Goal: Task Accomplishment & Management: Use online tool/utility

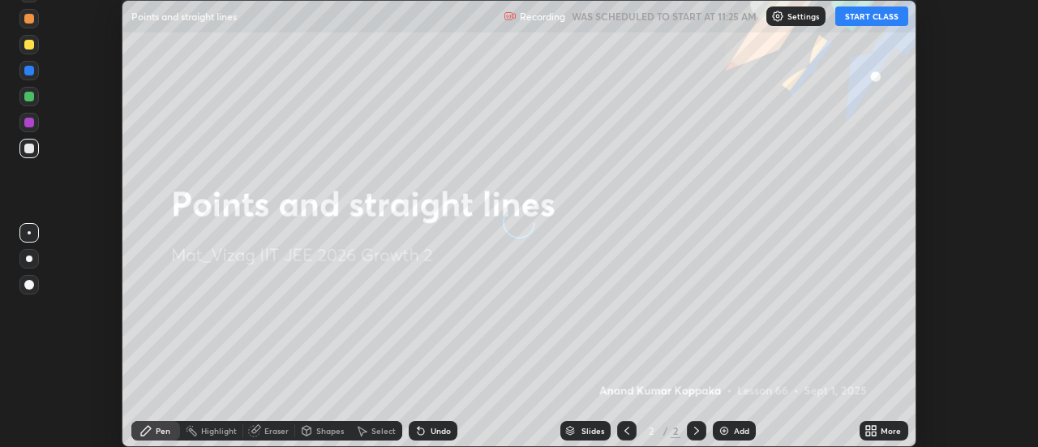
scroll to position [447, 1037]
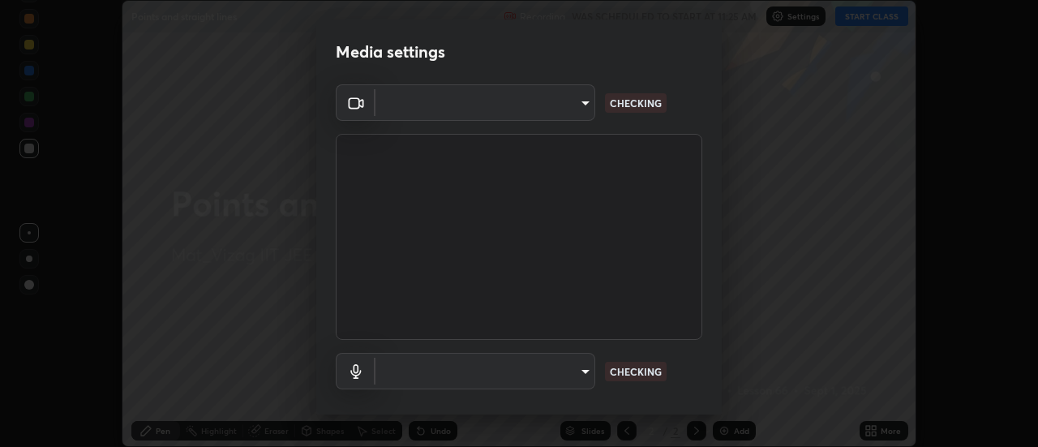
type input "c8d4d34ac1f352bb95d5f05a967dc34c6676a64432e358c7d9874fe1d0247c02"
type input "ce130775b7164724ad1ed5ad860966c1541d672b99243daa1c1c1b621aeed87d"
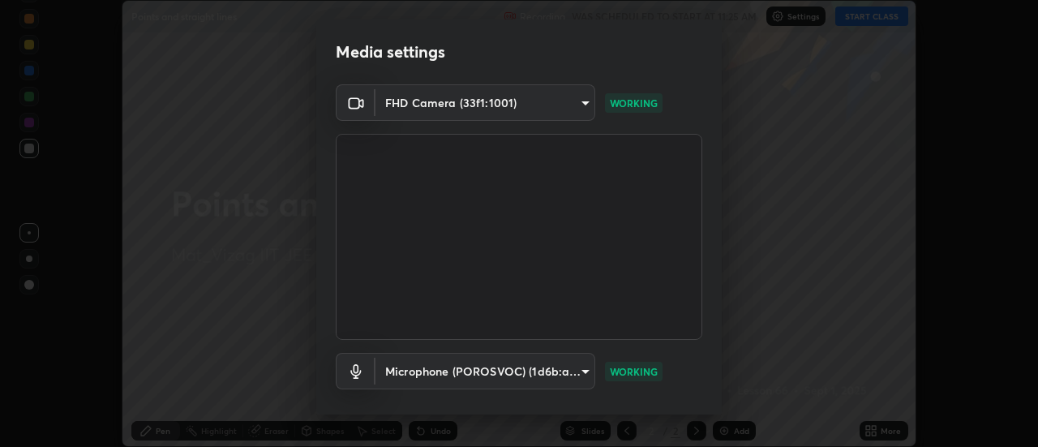
scroll to position [85, 0]
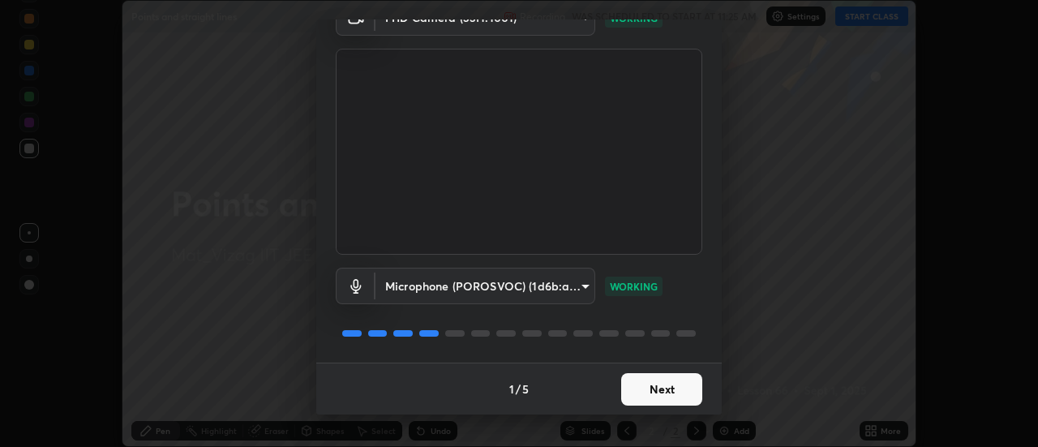
click at [669, 384] on button "Next" at bounding box center [661, 389] width 81 height 32
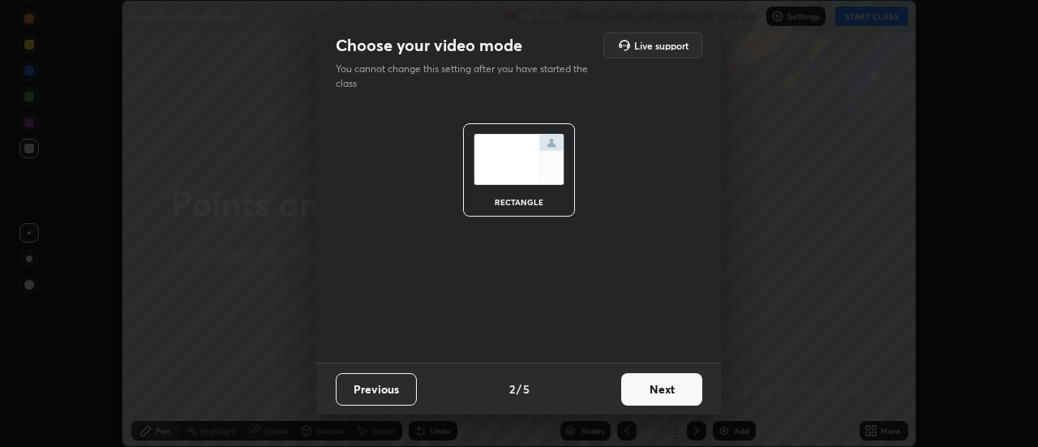
scroll to position [0, 0]
click at [685, 386] on button "Next" at bounding box center [661, 389] width 81 height 32
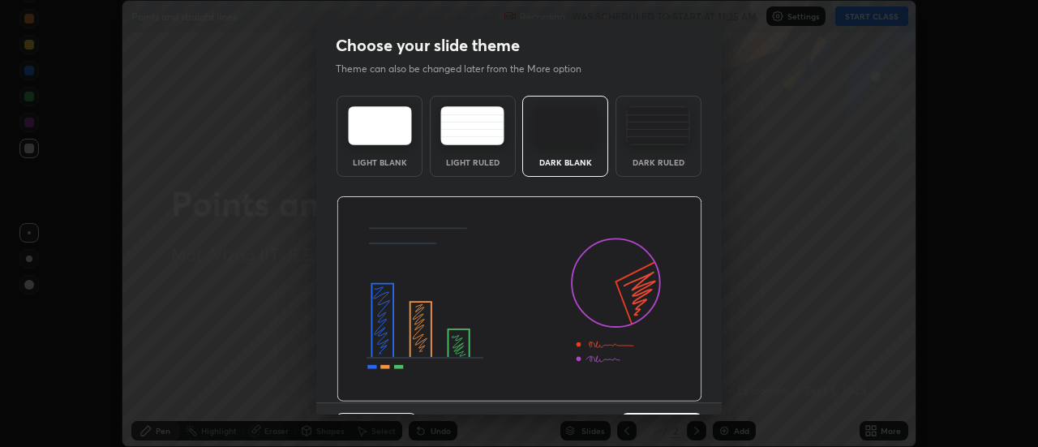
click at [688, 139] on div "Dark Ruled" at bounding box center [659, 136] width 86 height 81
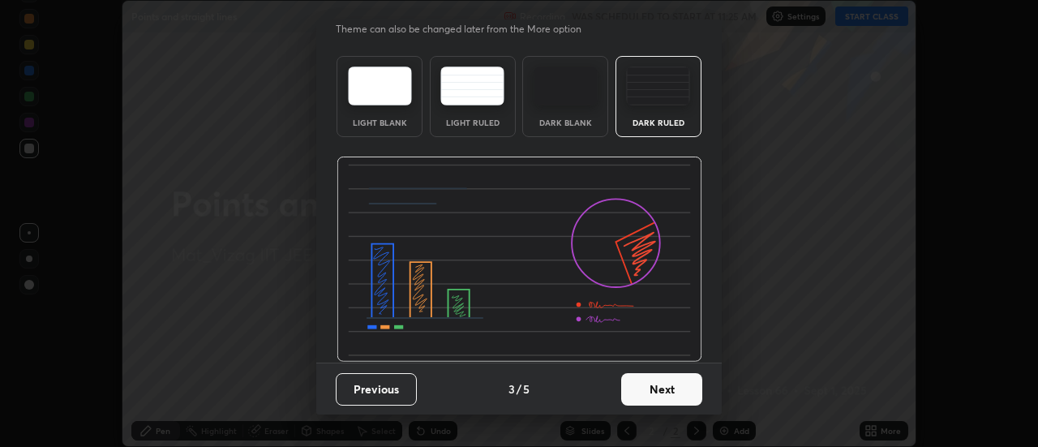
click at [667, 398] on button "Next" at bounding box center [661, 389] width 81 height 32
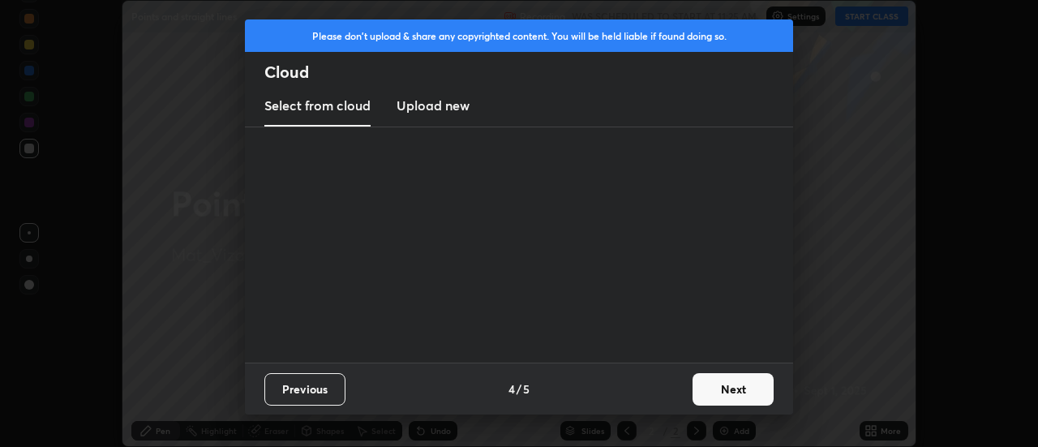
scroll to position [0, 0]
click at [715, 385] on button "Next" at bounding box center [733, 389] width 81 height 32
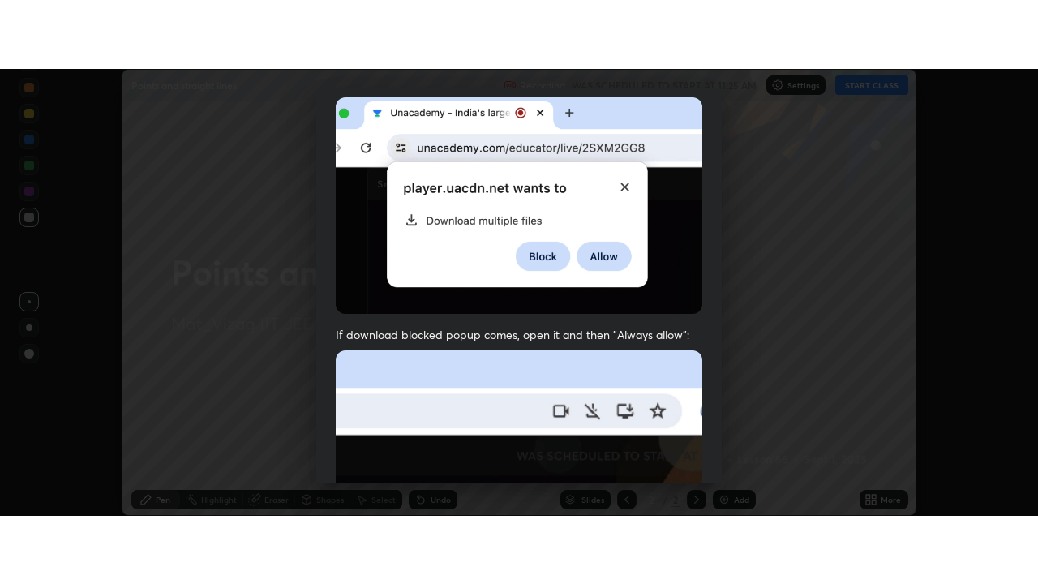
scroll to position [416, 0]
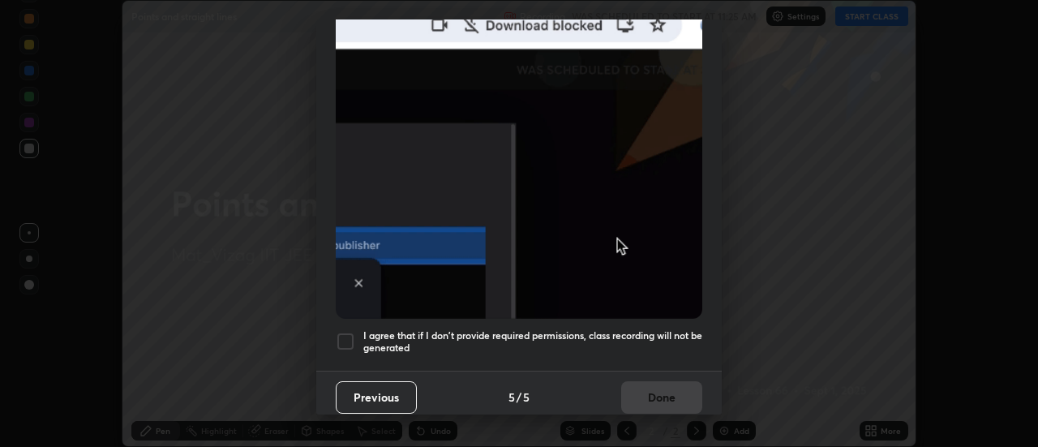
click at [645, 337] on h5 "I agree that if I don't provide required permissions, class recording will not …" at bounding box center [532, 341] width 339 height 25
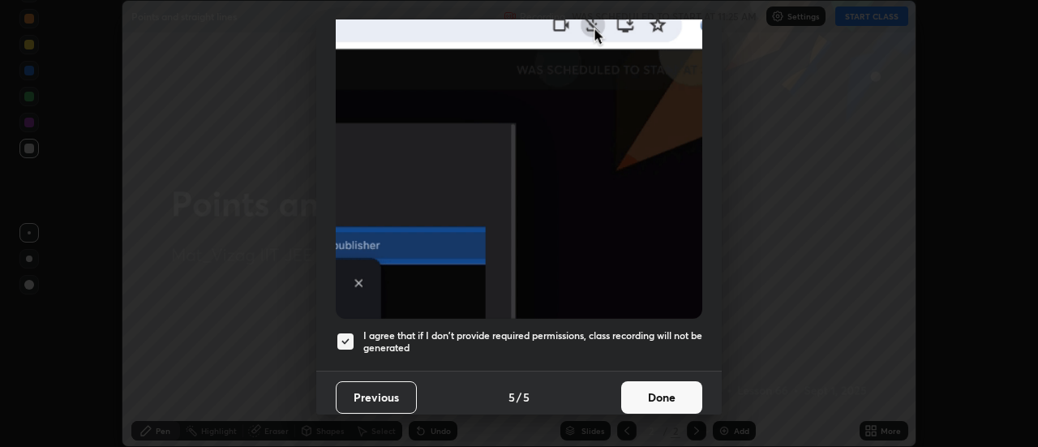
click at [654, 392] on button "Done" at bounding box center [661, 397] width 81 height 32
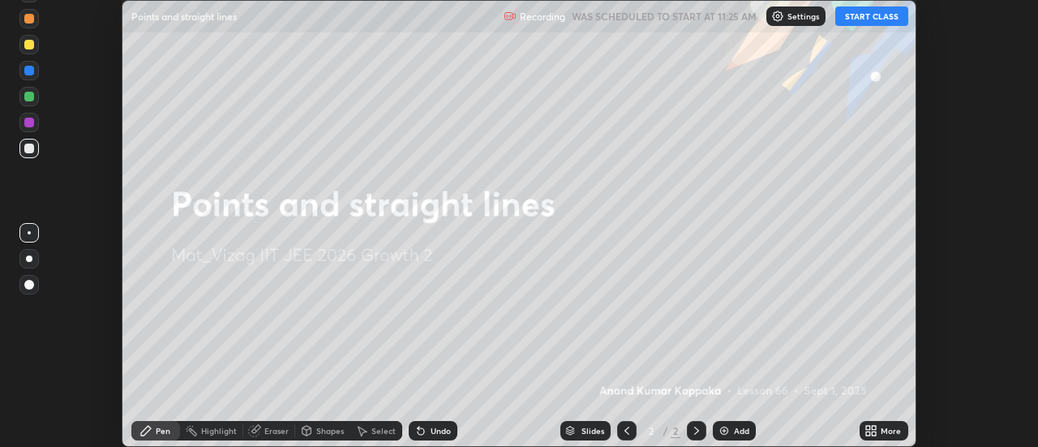
click at [885, 19] on button "START CLASS" at bounding box center [871, 15] width 73 height 19
click at [886, 435] on div "More" at bounding box center [891, 431] width 20 height 8
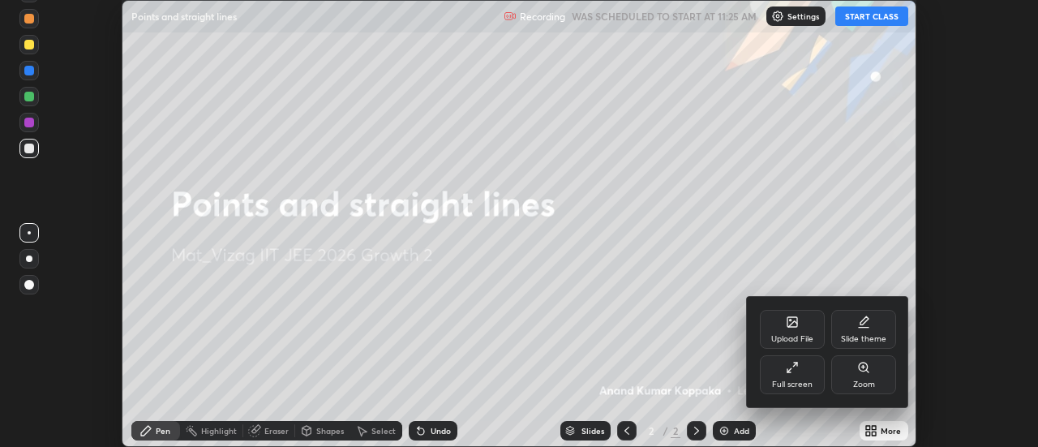
click at [816, 387] on div "Full screen" at bounding box center [792, 374] width 65 height 39
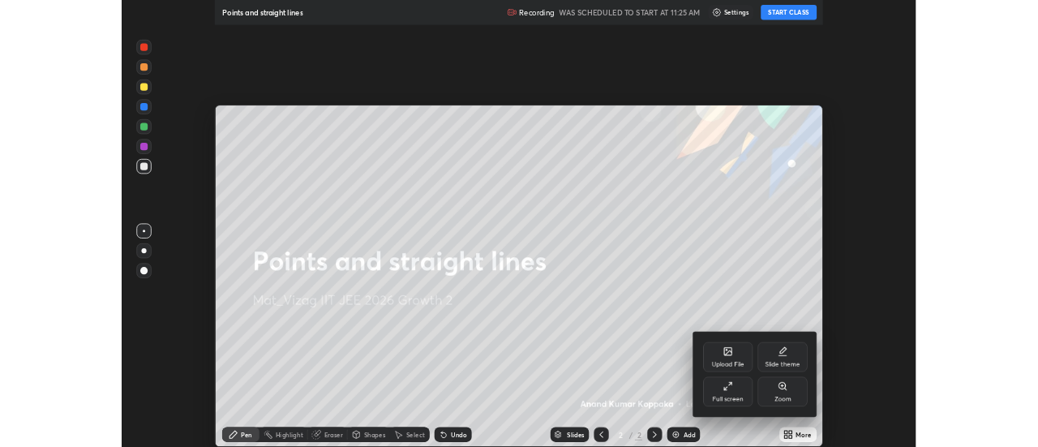
scroll to position [584, 1038]
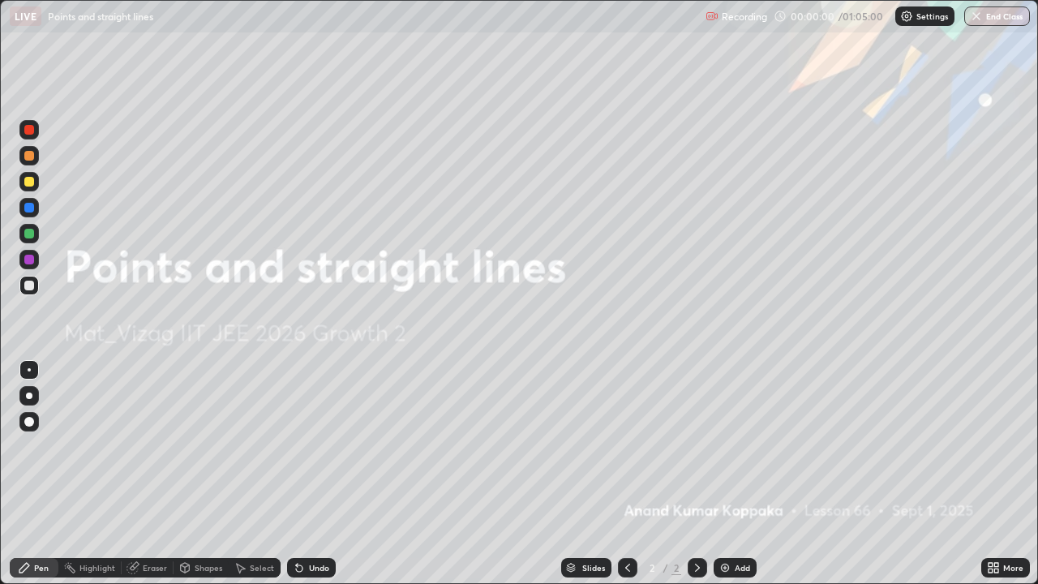
click at [731, 446] on div "Add" at bounding box center [735, 567] width 43 height 19
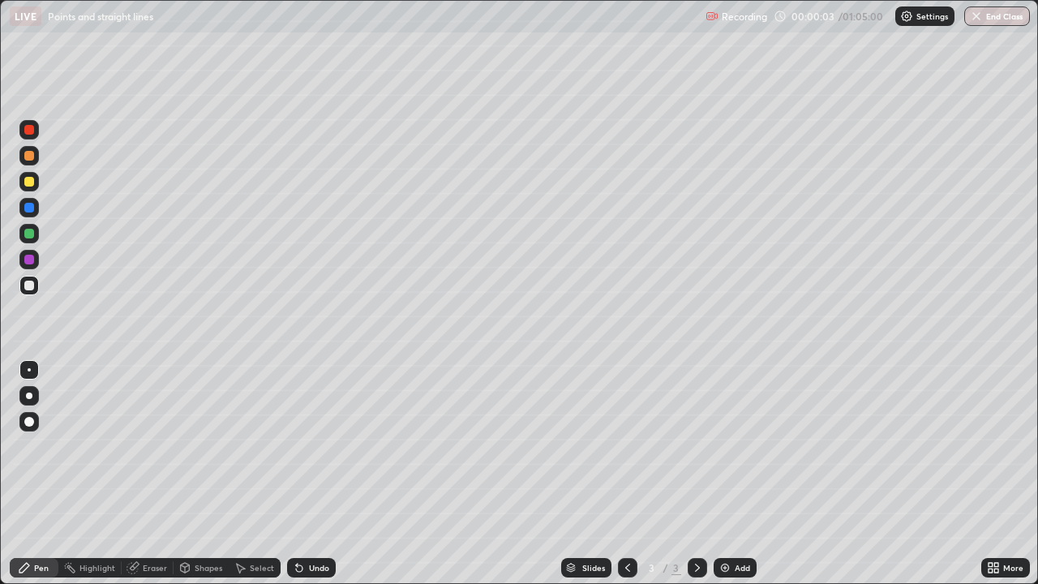
click at [29, 290] on div at bounding box center [29, 286] width 10 height 10
click at [29, 396] on div at bounding box center [29, 396] width 6 height 6
click at [32, 183] on div at bounding box center [29, 182] width 10 height 10
click at [314, 446] on div "Undo" at bounding box center [319, 568] width 20 height 8
click at [329, 446] on div "Undo" at bounding box center [311, 567] width 49 height 19
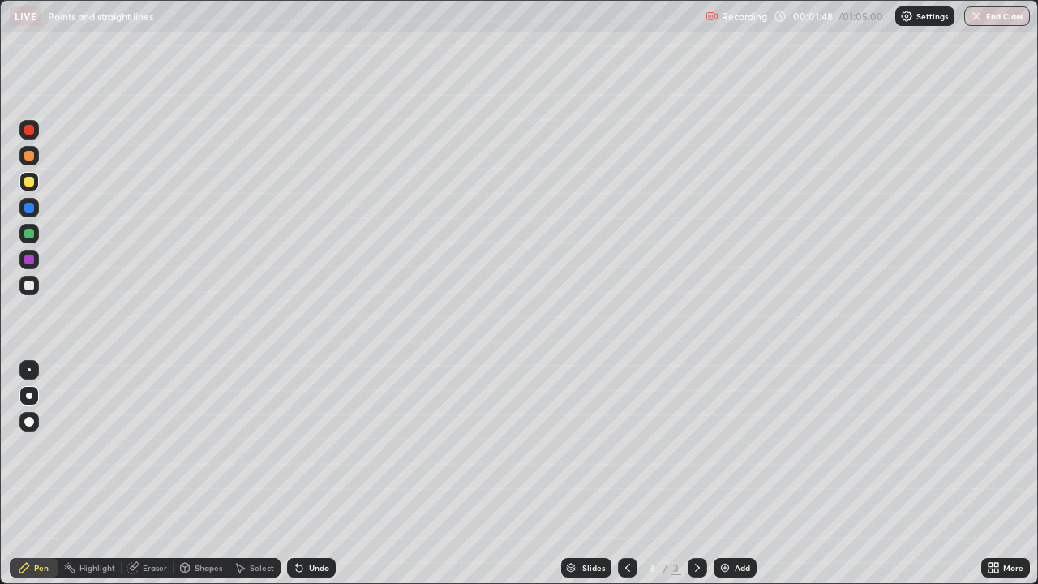
click at [311, 446] on div "Undo" at bounding box center [319, 568] width 20 height 8
click at [317, 446] on div "Undo" at bounding box center [319, 568] width 20 height 8
click at [32, 289] on div at bounding box center [29, 286] width 10 height 10
click at [30, 182] on div at bounding box center [29, 182] width 10 height 10
click at [30, 285] on div at bounding box center [29, 286] width 10 height 10
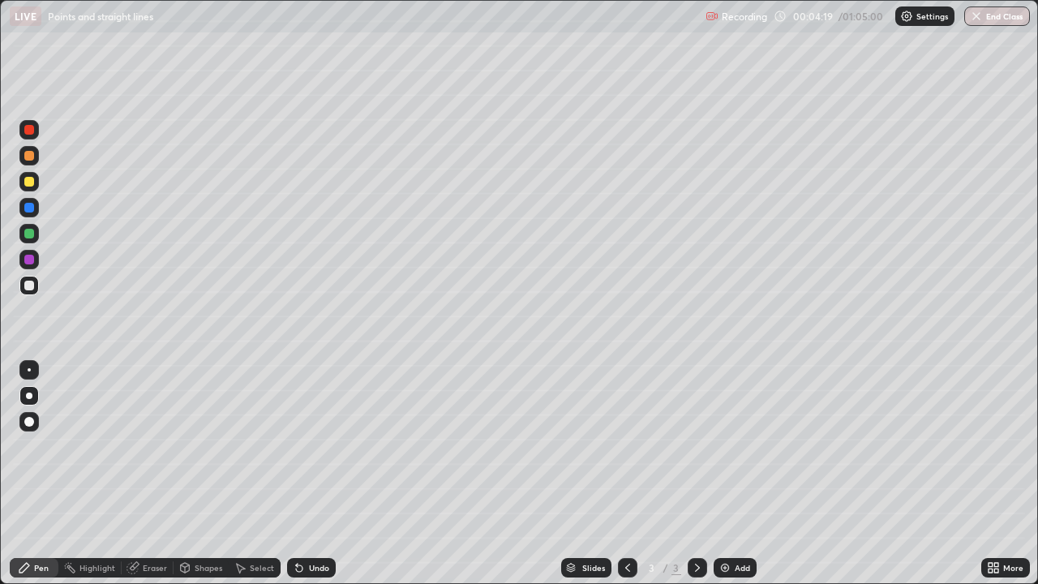
click at [32, 238] on div at bounding box center [28, 233] width 19 height 19
click at [28, 285] on div at bounding box center [29, 286] width 10 height 10
click at [35, 231] on div at bounding box center [28, 233] width 19 height 19
click at [32, 264] on div at bounding box center [29, 260] width 10 height 10
click at [30, 286] on div at bounding box center [29, 286] width 10 height 10
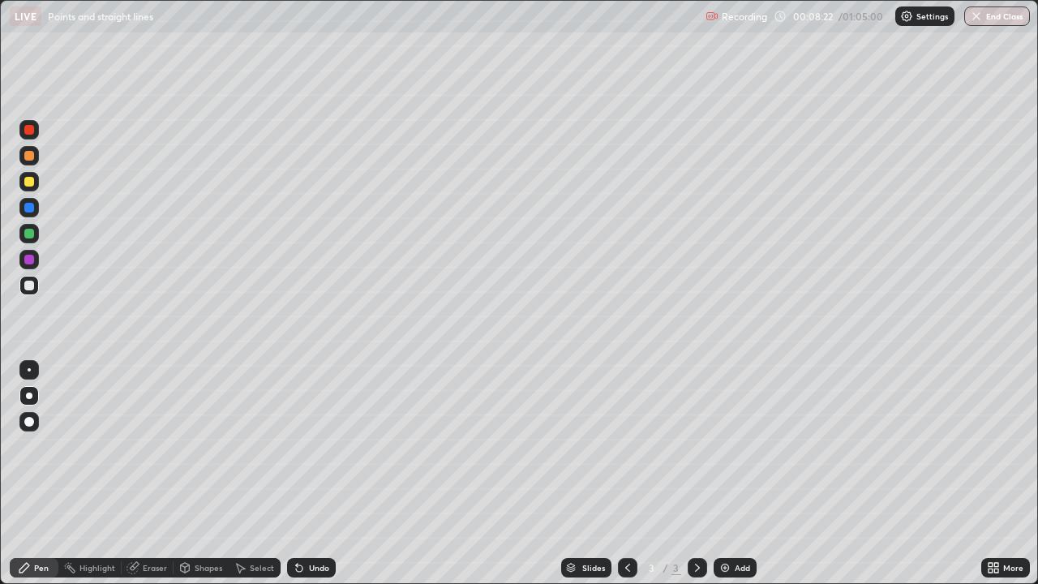
click at [141, 446] on div "Eraser" at bounding box center [148, 567] width 52 height 19
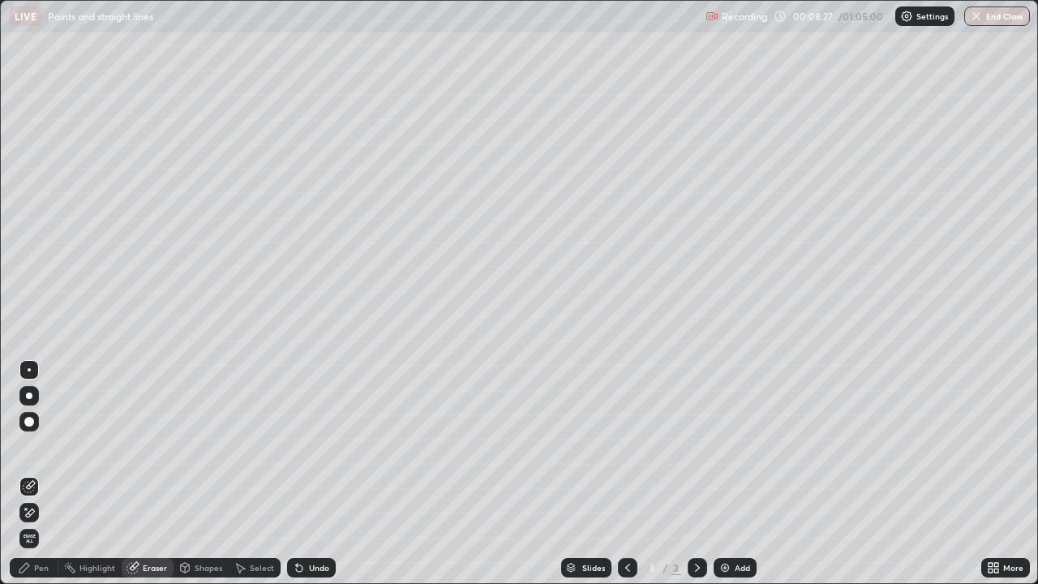
click at [53, 446] on div "Pen" at bounding box center [34, 567] width 49 height 19
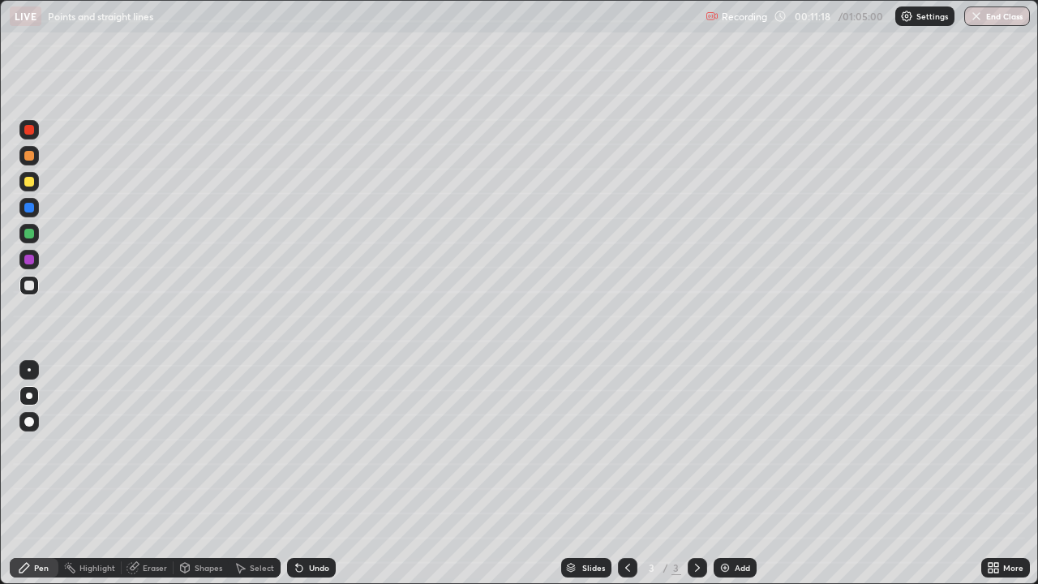
click at [732, 446] on div "Add" at bounding box center [735, 567] width 43 height 19
click at [32, 185] on div at bounding box center [29, 182] width 10 height 10
click at [83, 446] on div "Highlight" at bounding box center [89, 567] width 63 height 19
click at [38, 446] on div "Pen" at bounding box center [41, 568] width 15 height 8
click at [33, 290] on div at bounding box center [28, 285] width 19 height 19
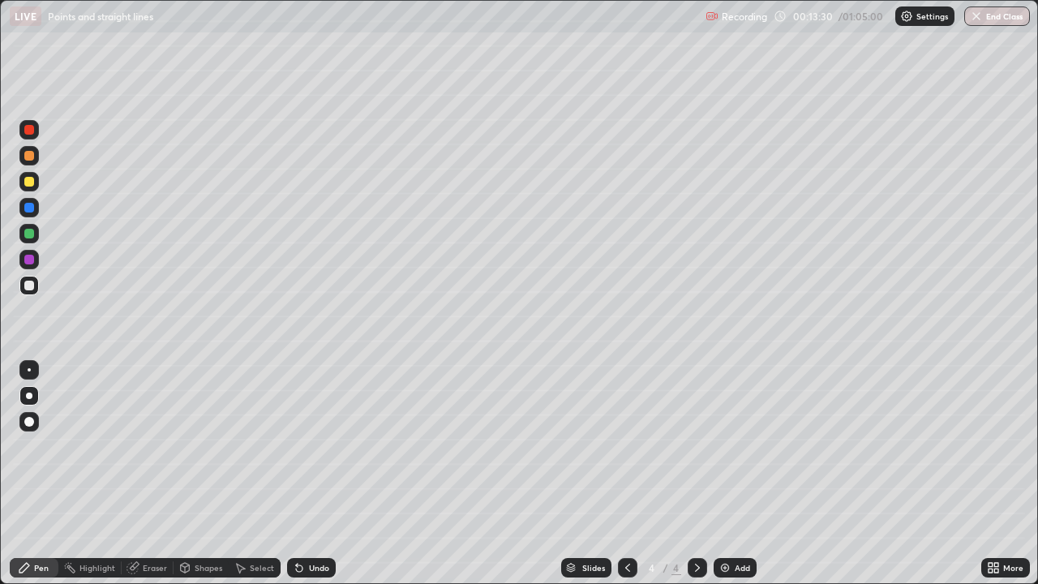
click at [30, 239] on div at bounding box center [28, 233] width 19 height 19
click at [32, 285] on div at bounding box center [29, 286] width 10 height 10
click at [35, 260] on div at bounding box center [28, 259] width 19 height 19
click at [28, 185] on div at bounding box center [29, 182] width 10 height 10
click at [255, 446] on div "Select" at bounding box center [262, 568] width 24 height 8
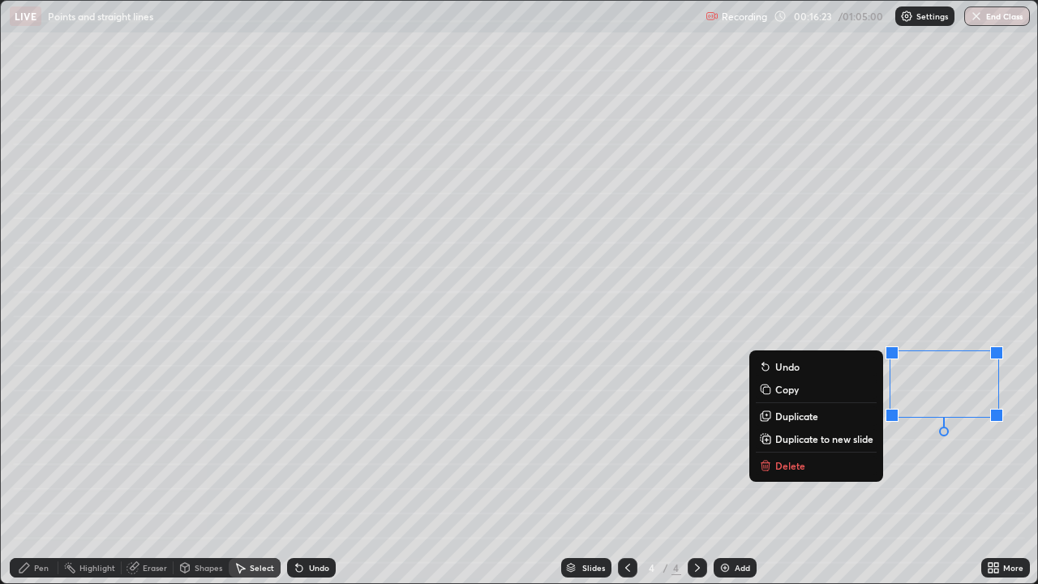
click at [786, 446] on p "Delete" at bounding box center [790, 465] width 30 height 13
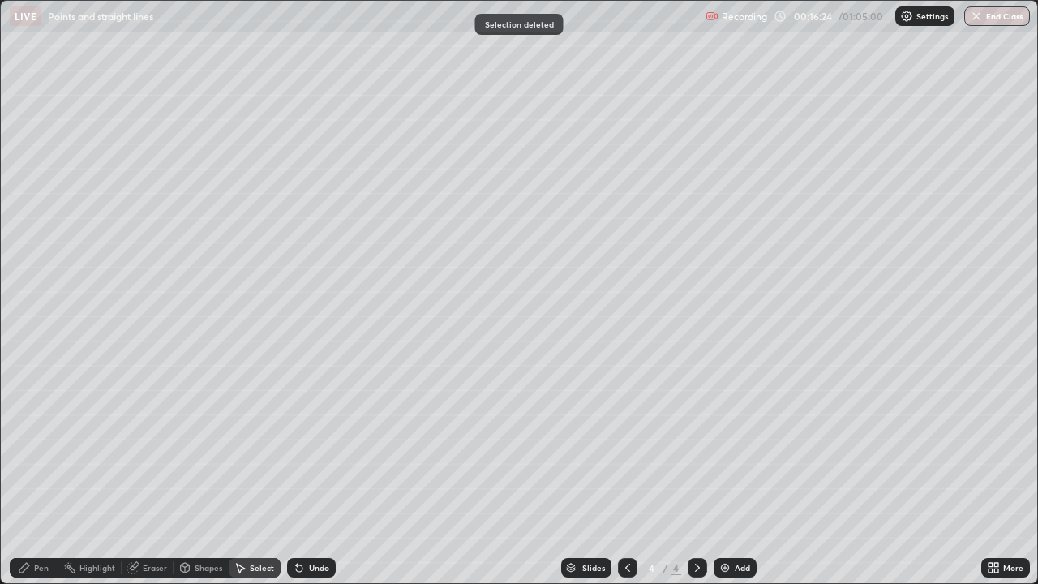
click at [40, 446] on div "Pen" at bounding box center [41, 568] width 15 height 8
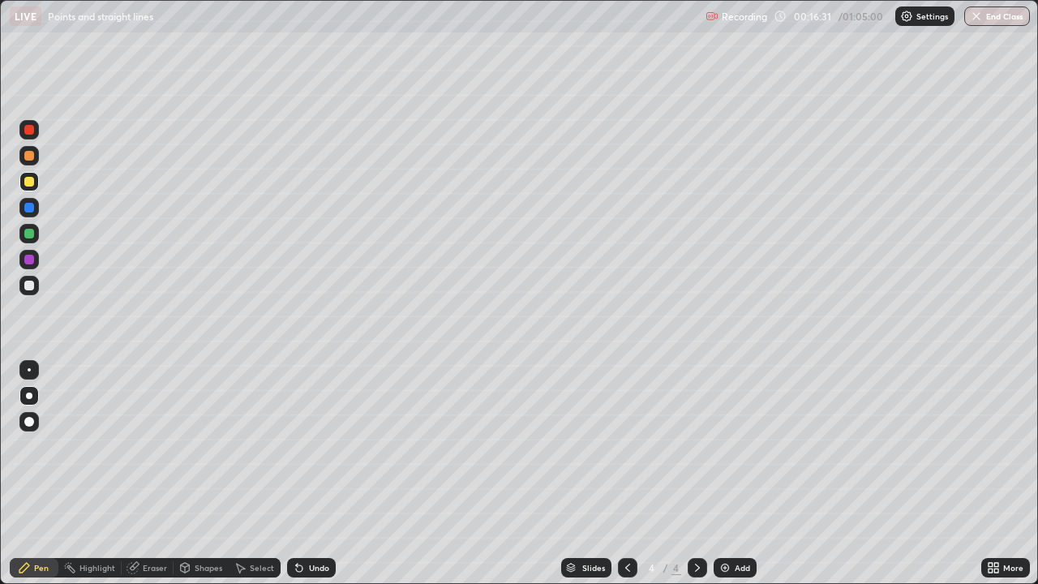
click at [37, 290] on div at bounding box center [28, 285] width 19 height 19
click at [35, 234] on div at bounding box center [28, 233] width 19 height 19
click at [152, 446] on div "Eraser" at bounding box center [155, 568] width 24 height 8
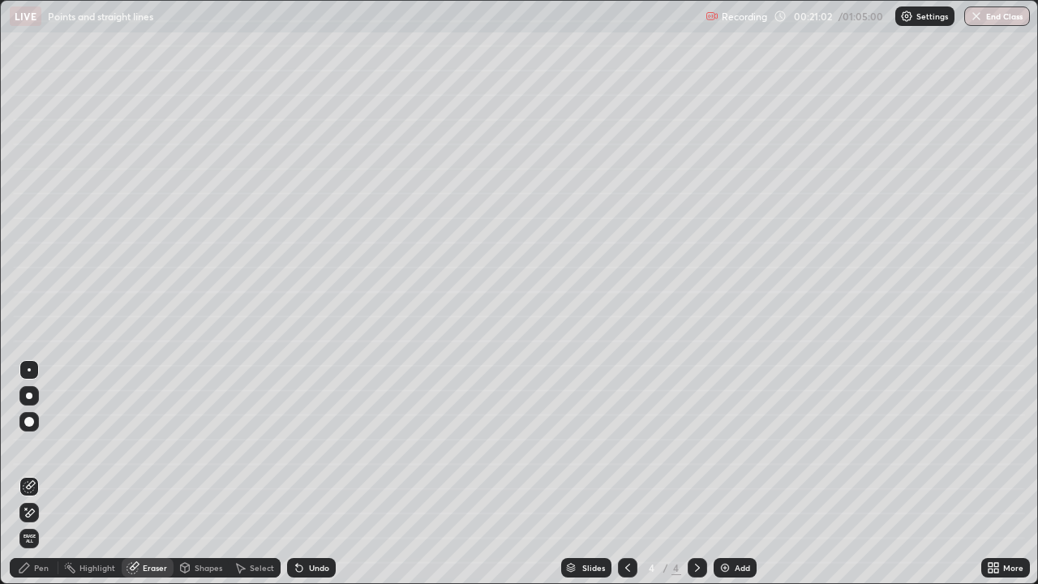
click at [28, 446] on icon at bounding box center [24, 567] width 13 height 13
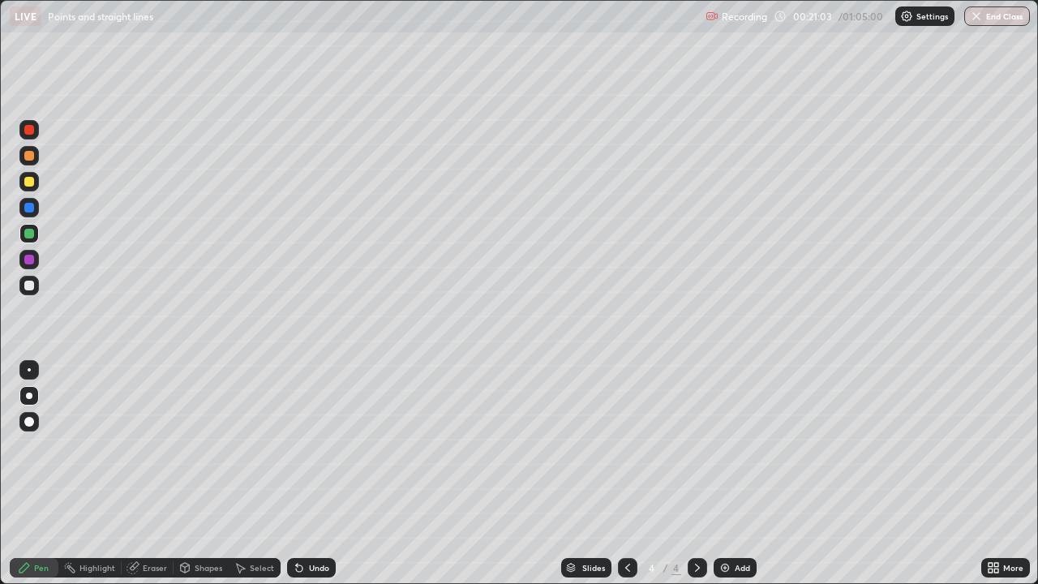
click at [28, 294] on div at bounding box center [28, 285] width 19 height 19
click at [41, 363] on div at bounding box center [29, 370] width 26 height 26
click at [28, 235] on div at bounding box center [29, 234] width 10 height 10
click at [21, 404] on div at bounding box center [28, 396] width 19 height 26
click at [737, 446] on div "Add" at bounding box center [742, 568] width 15 height 8
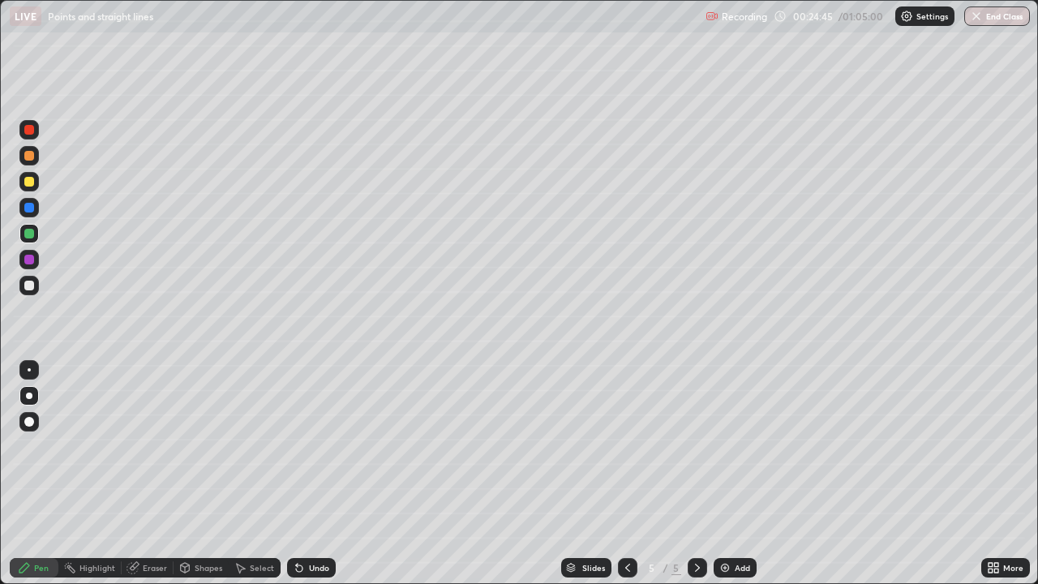
click at [36, 179] on div at bounding box center [28, 181] width 19 height 19
click at [33, 293] on div at bounding box center [28, 285] width 19 height 19
click at [140, 446] on div "Eraser" at bounding box center [148, 567] width 52 height 19
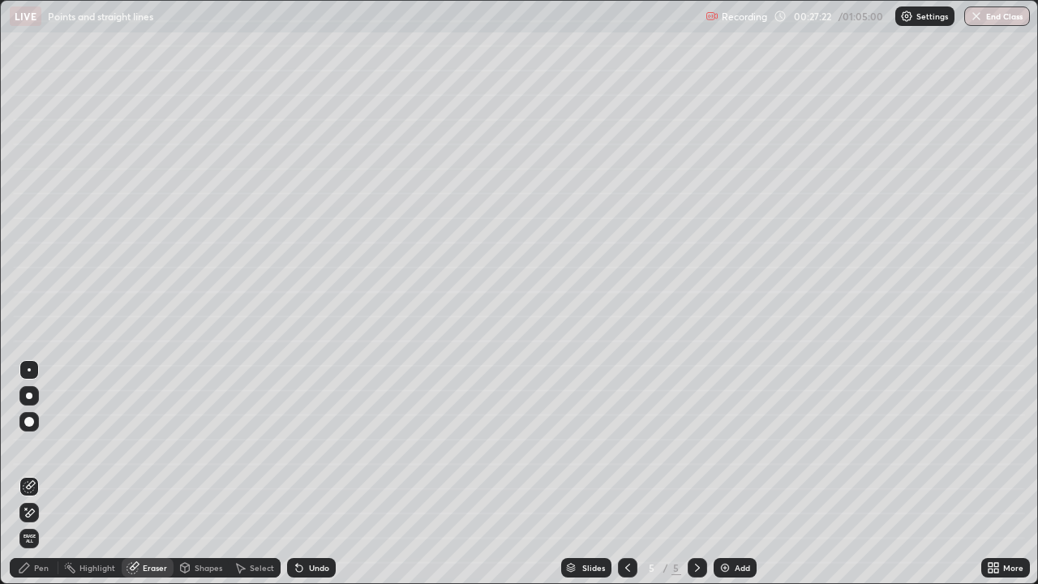
click at [36, 446] on div "Pen" at bounding box center [41, 568] width 15 height 8
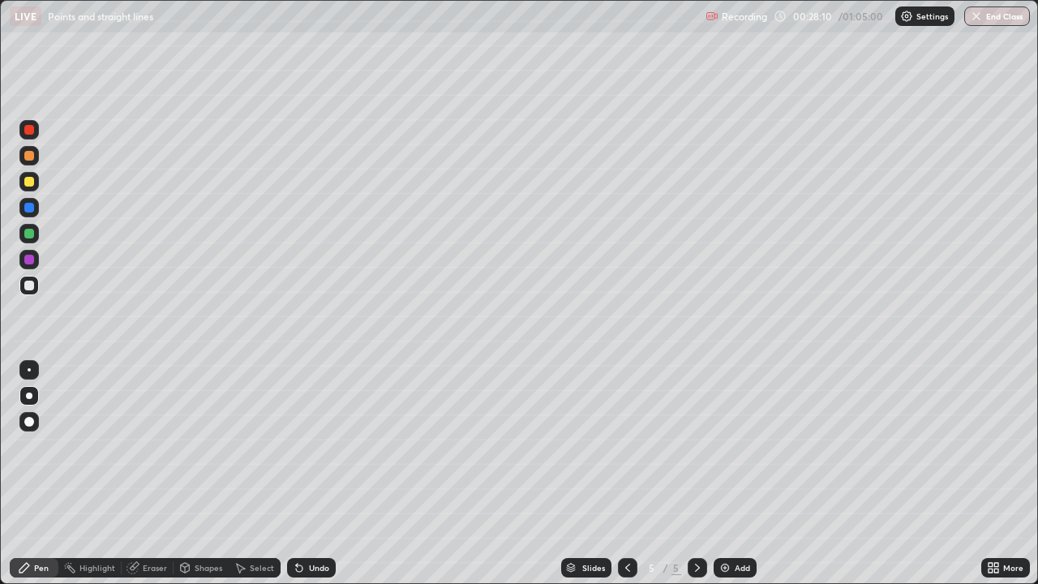
click at [319, 446] on div "Undo" at bounding box center [311, 567] width 49 height 19
click at [324, 446] on div "Undo" at bounding box center [311, 567] width 49 height 19
click at [331, 446] on div "Undo" at bounding box center [311, 567] width 49 height 19
click at [160, 446] on div "Eraser" at bounding box center [155, 568] width 24 height 8
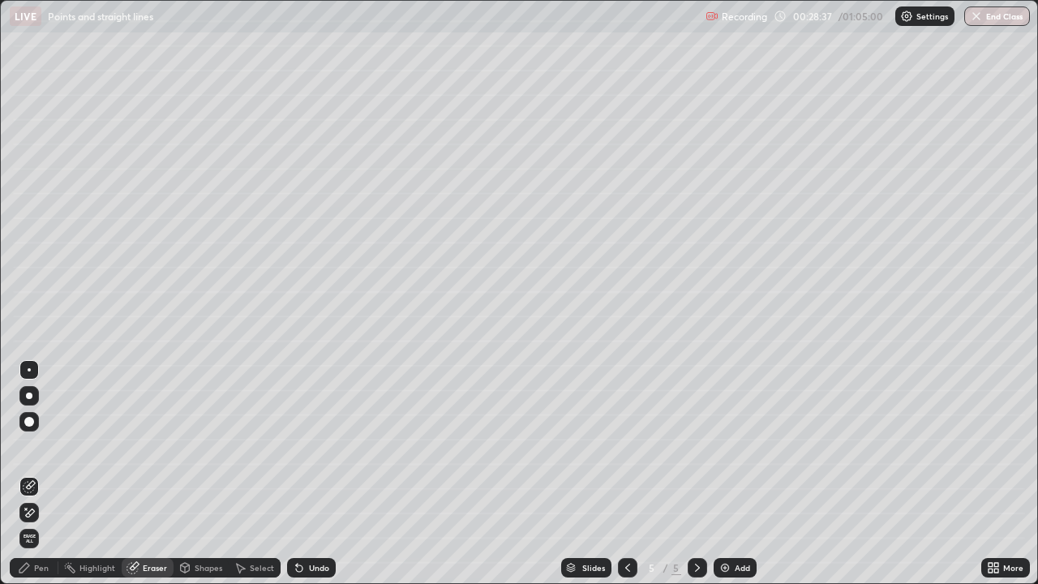
click at [45, 446] on div "Pen" at bounding box center [41, 568] width 15 height 8
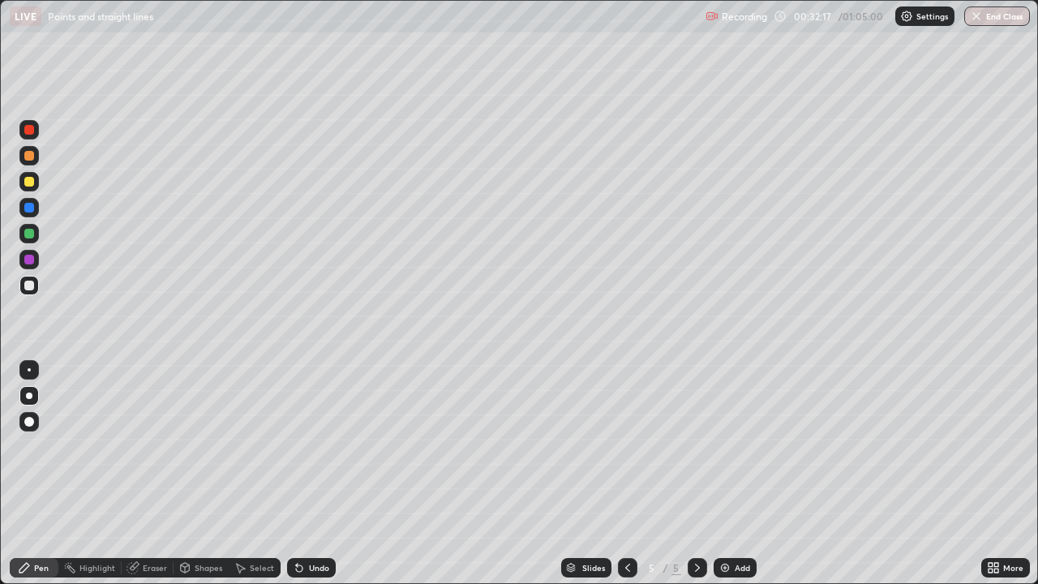
click at [731, 446] on div "Add" at bounding box center [735, 567] width 43 height 19
click at [38, 185] on div at bounding box center [28, 181] width 19 height 19
click at [138, 446] on icon at bounding box center [133, 567] width 13 height 13
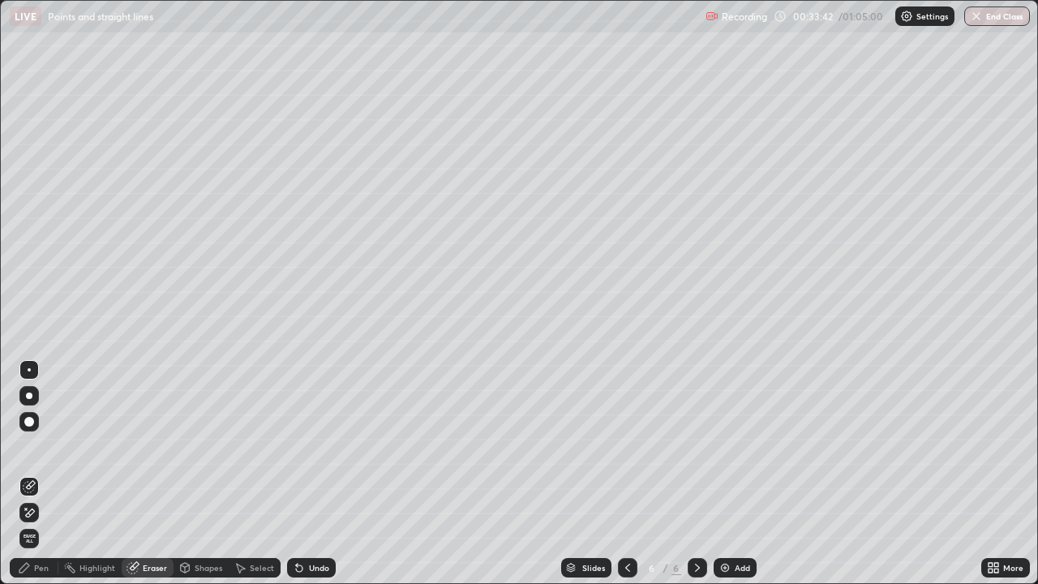
click at [37, 446] on div "Pen" at bounding box center [41, 568] width 15 height 8
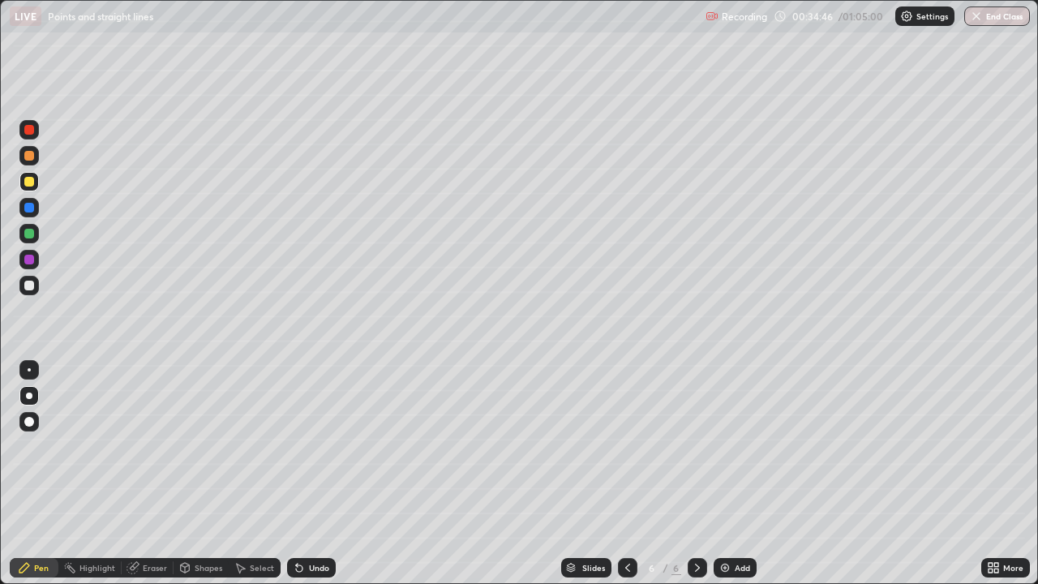
click at [30, 287] on div at bounding box center [29, 286] width 10 height 10
click at [319, 446] on div "Undo" at bounding box center [319, 568] width 20 height 8
click at [311, 446] on div "Undo" at bounding box center [319, 568] width 20 height 8
click at [316, 446] on div "Undo" at bounding box center [319, 568] width 20 height 8
click at [319, 446] on div "Undo" at bounding box center [319, 568] width 20 height 8
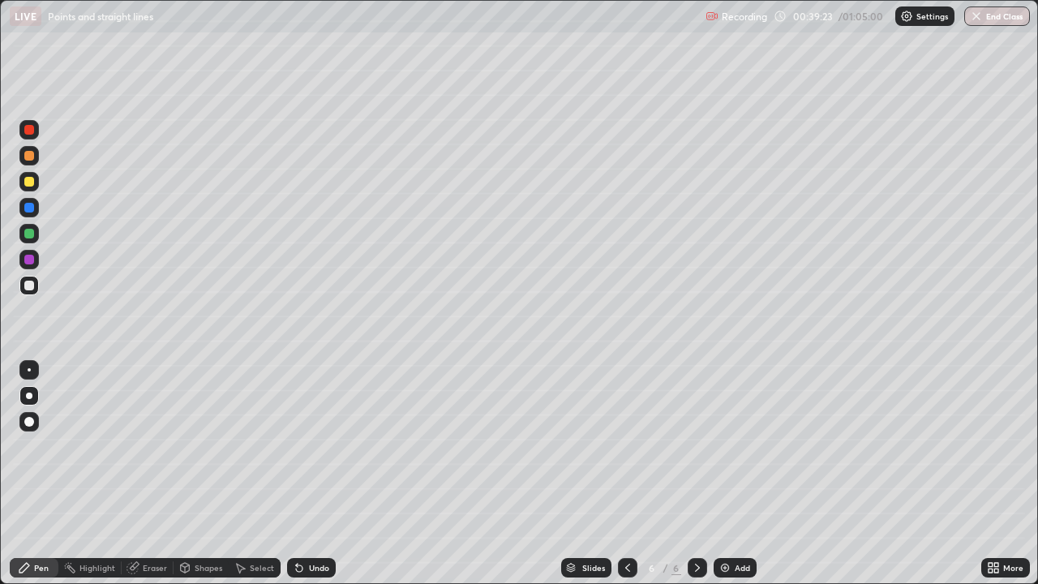
click at [736, 446] on div "Add" at bounding box center [742, 568] width 15 height 8
click at [29, 182] on div at bounding box center [29, 182] width 10 height 10
click at [33, 281] on div at bounding box center [28, 285] width 19 height 19
click at [32, 241] on div at bounding box center [28, 233] width 19 height 19
click at [315, 446] on div "Undo" at bounding box center [319, 568] width 20 height 8
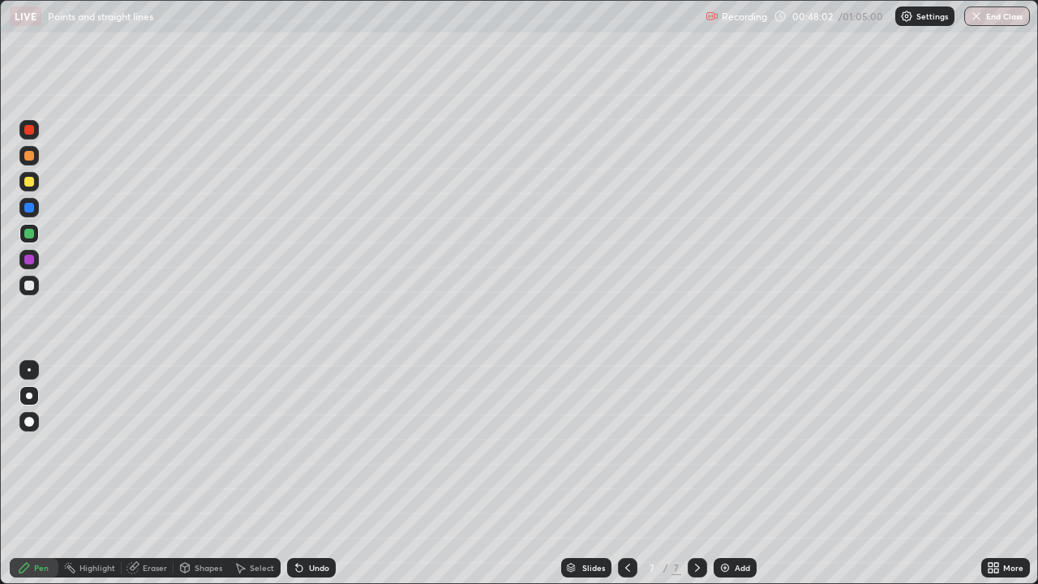
click at [309, 446] on div "Undo" at bounding box center [319, 568] width 20 height 8
click at [313, 446] on div "Undo" at bounding box center [319, 568] width 20 height 8
click at [31, 260] on div at bounding box center [29, 260] width 10 height 10
click at [37, 289] on div at bounding box center [28, 285] width 19 height 19
click at [311, 446] on div "Undo" at bounding box center [311, 567] width 49 height 19
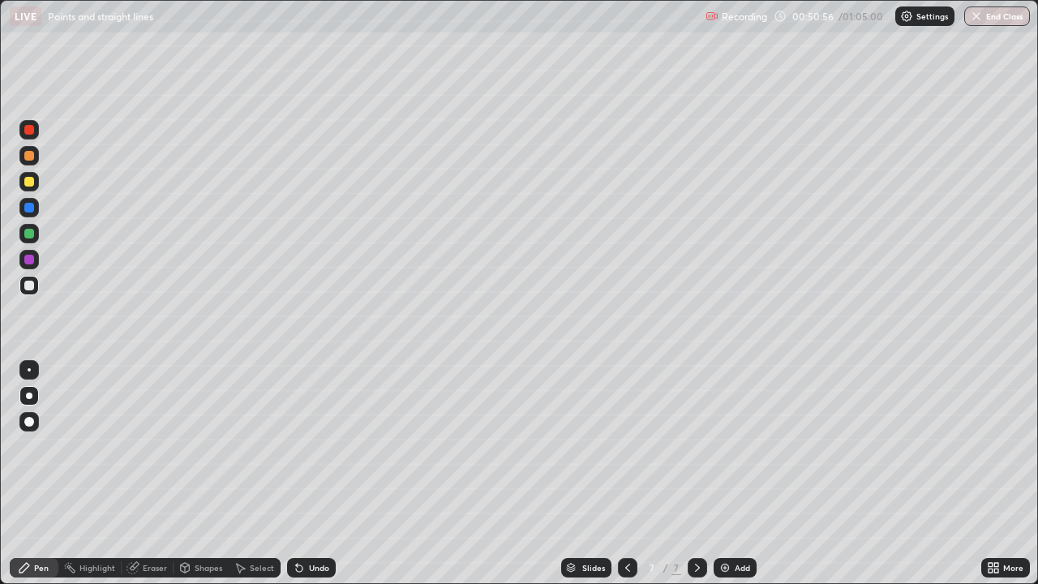
click at [312, 446] on div "Undo" at bounding box center [319, 568] width 20 height 8
click at [311, 446] on div "Undo" at bounding box center [311, 567] width 49 height 19
click at [316, 446] on div "Undo" at bounding box center [319, 568] width 20 height 8
click at [315, 446] on div "Undo" at bounding box center [319, 568] width 20 height 8
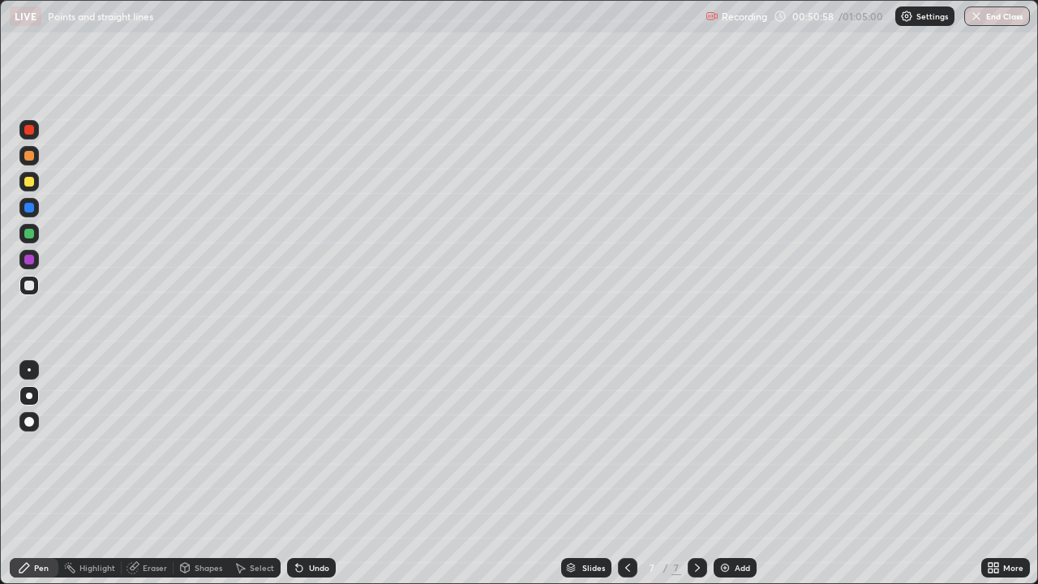
click at [316, 446] on div "Undo" at bounding box center [319, 568] width 20 height 8
click at [36, 235] on div at bounding box center [28, 233] width 19 height 19
click at [982, 22] on img "button" at bounding box center [977, 16] width 13 height 13
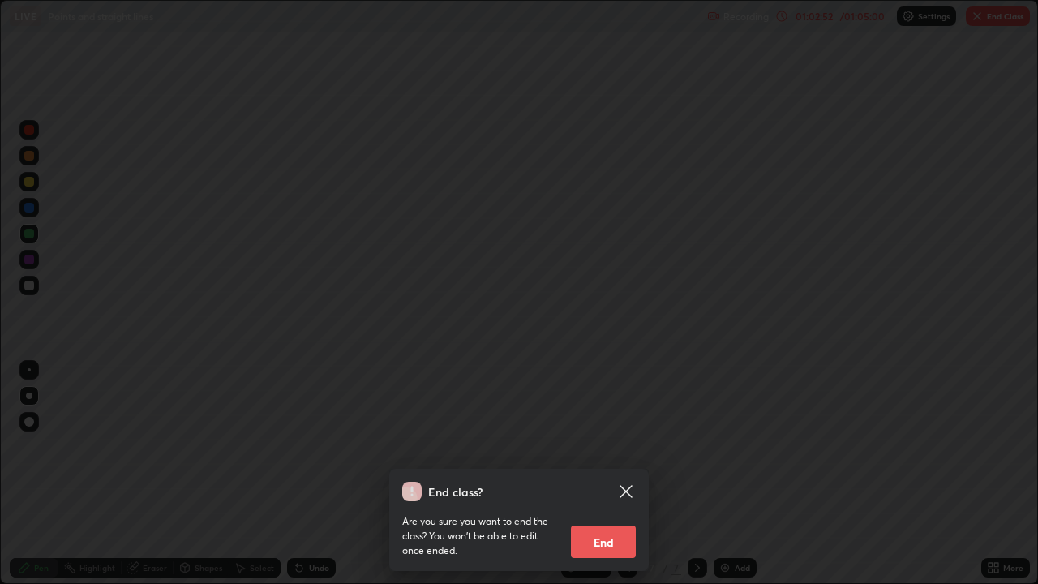
click at [609, 446] on button "End" at bounding box center [603, 542] width 65 height 32
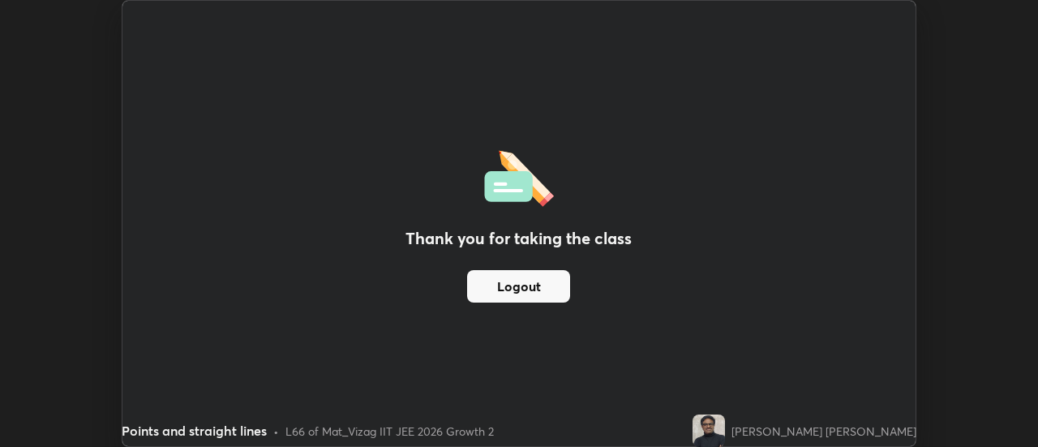
scroll to position [80656, 80064]
